Goal: Task Accomplishment & Management: Complete application form

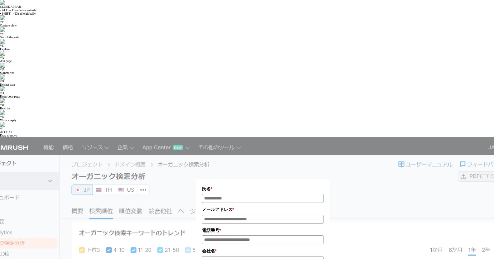
click at [247, 194] on input "氏名*" at bounding box center [263, 198] width 122 height 9
